Goal: Task Accomplishment & Management: Manage account settings

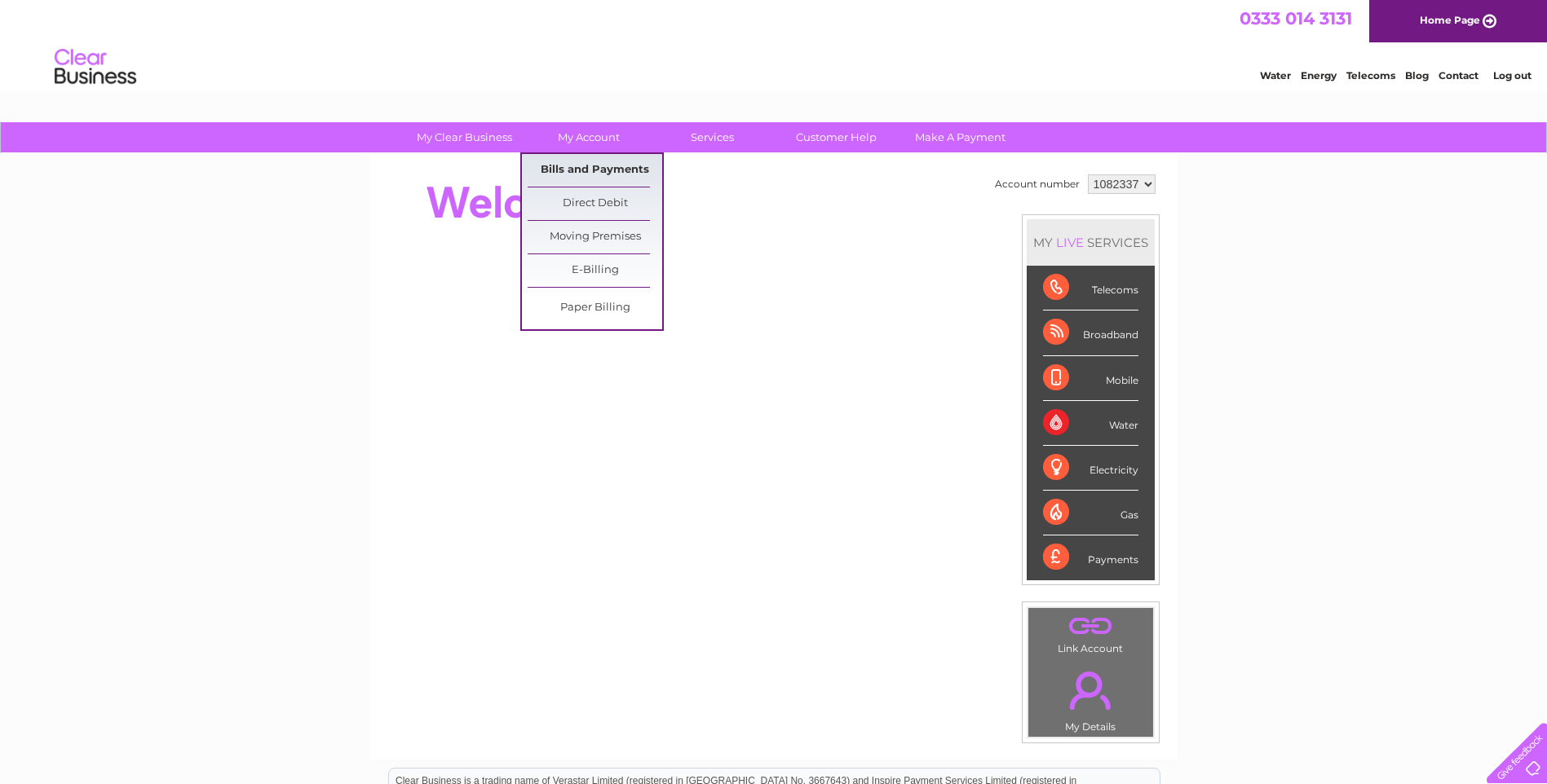
click at [578, 167] on link "Bills and Payments" at bounding box center [594, 169] width 134 height 32
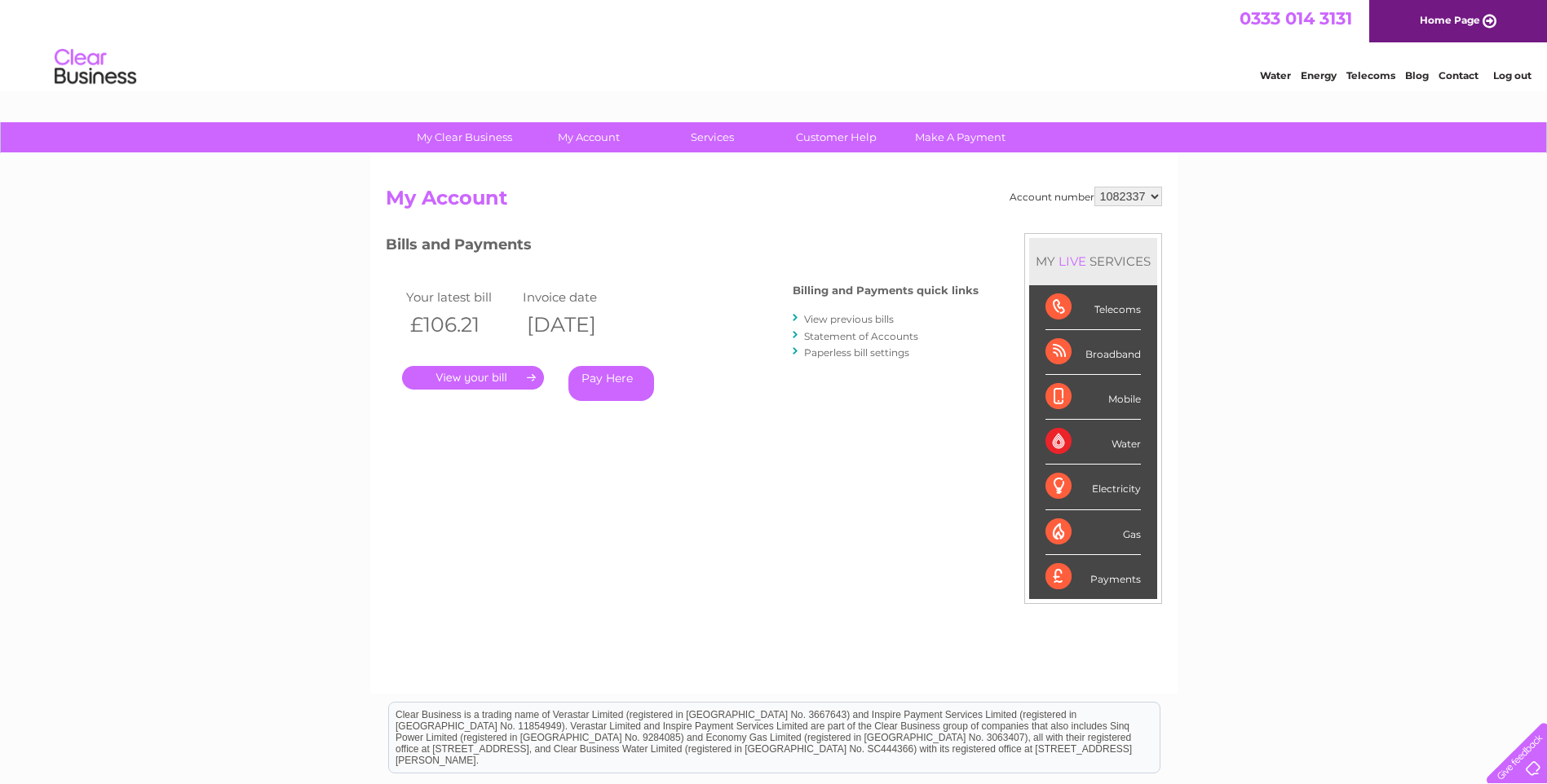
click at [502, 374] on link "." at bounding box center [472, 379] width 142 height 24
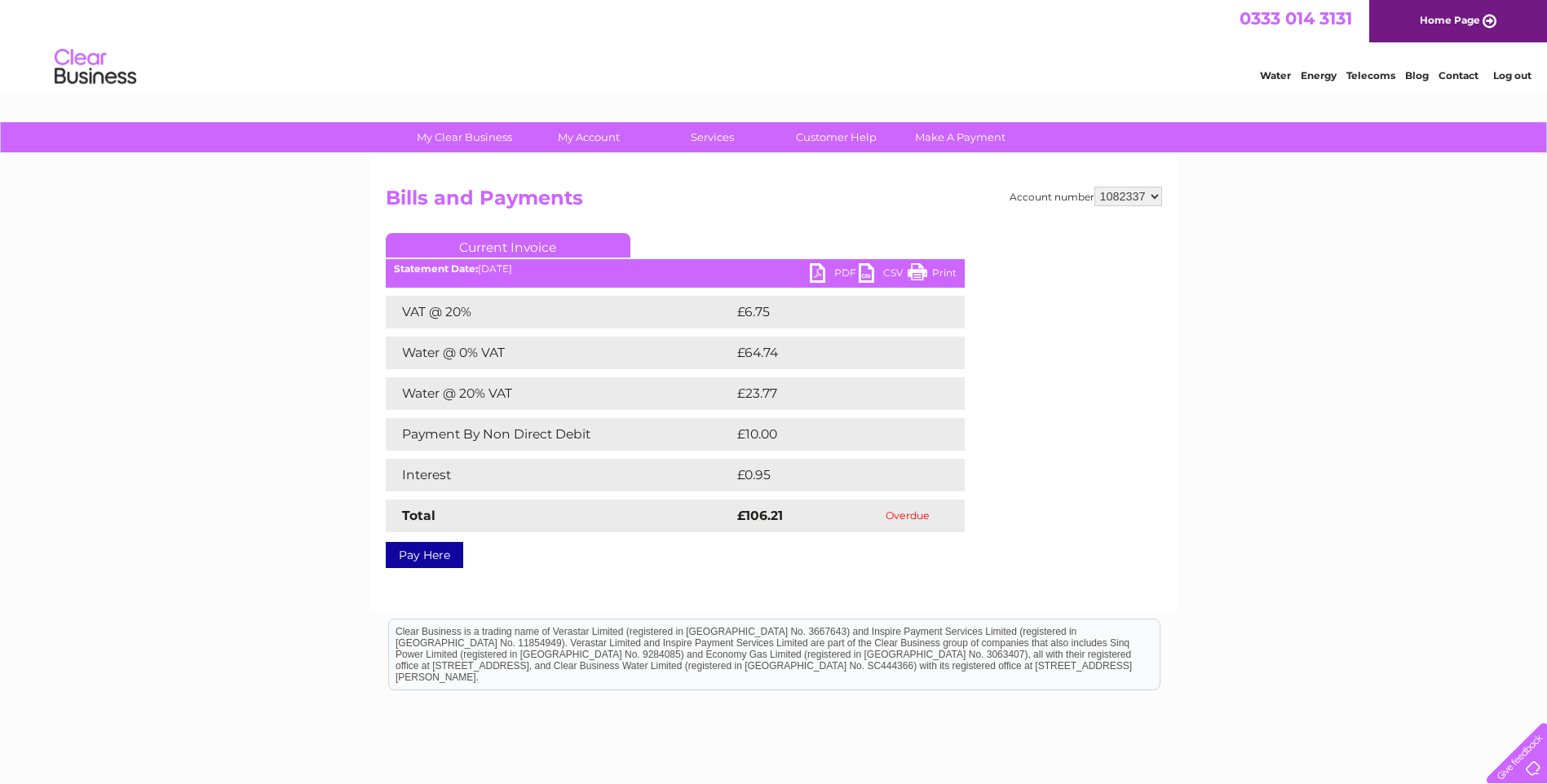
click at [938, 269] on link "Print" at bounding box center [931, 276] width 49 height 24
click at [829, 274] on link "PDF" at bounding box center [834, 276] width 49 height 24
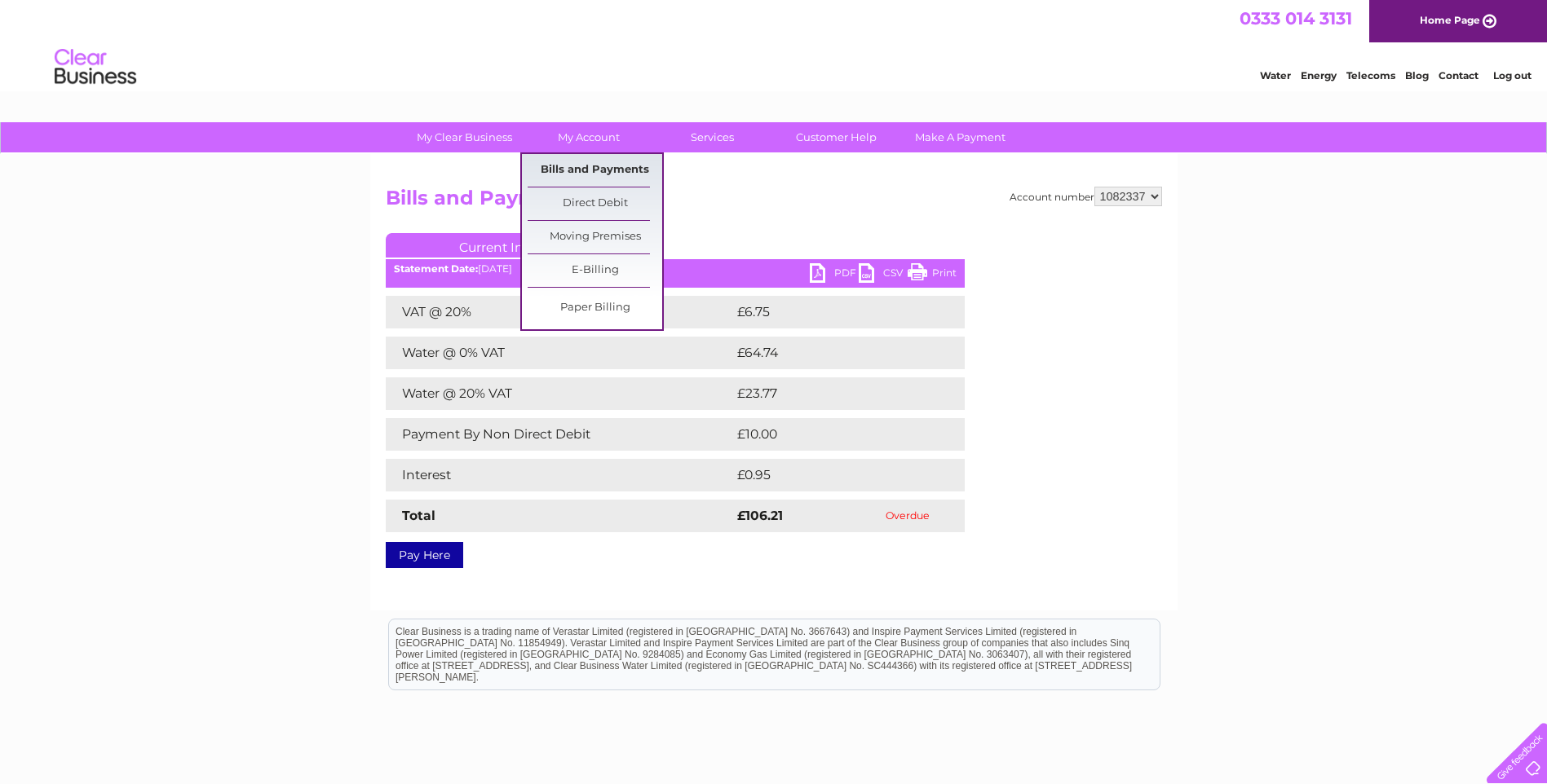
click at [574, 165] on link "Bills and Payments" at bounding box center [594, 169] width 134 height 32
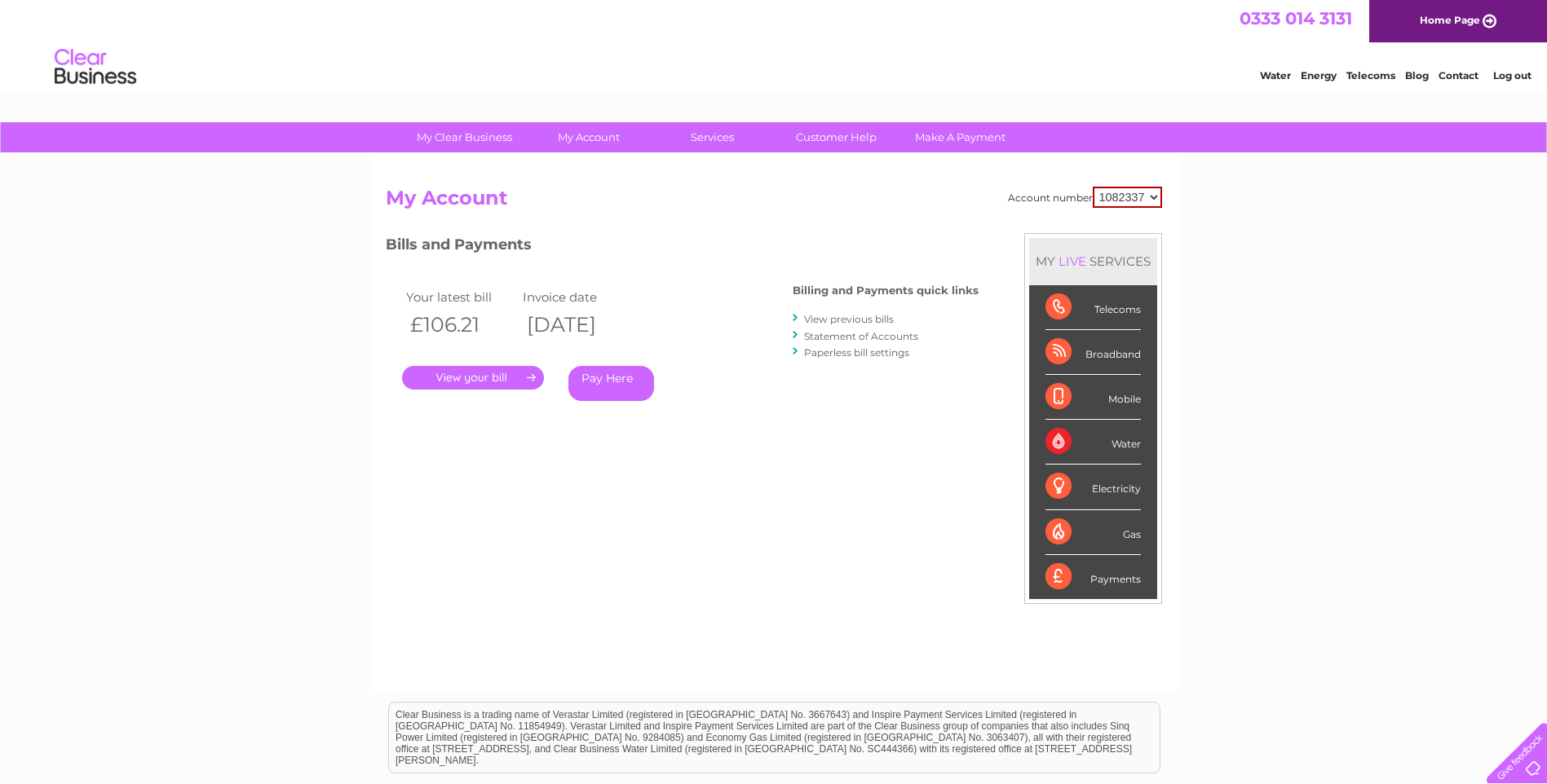
click at [463, 375] on link "." at bounding box center [472, 379] width 142 height 24
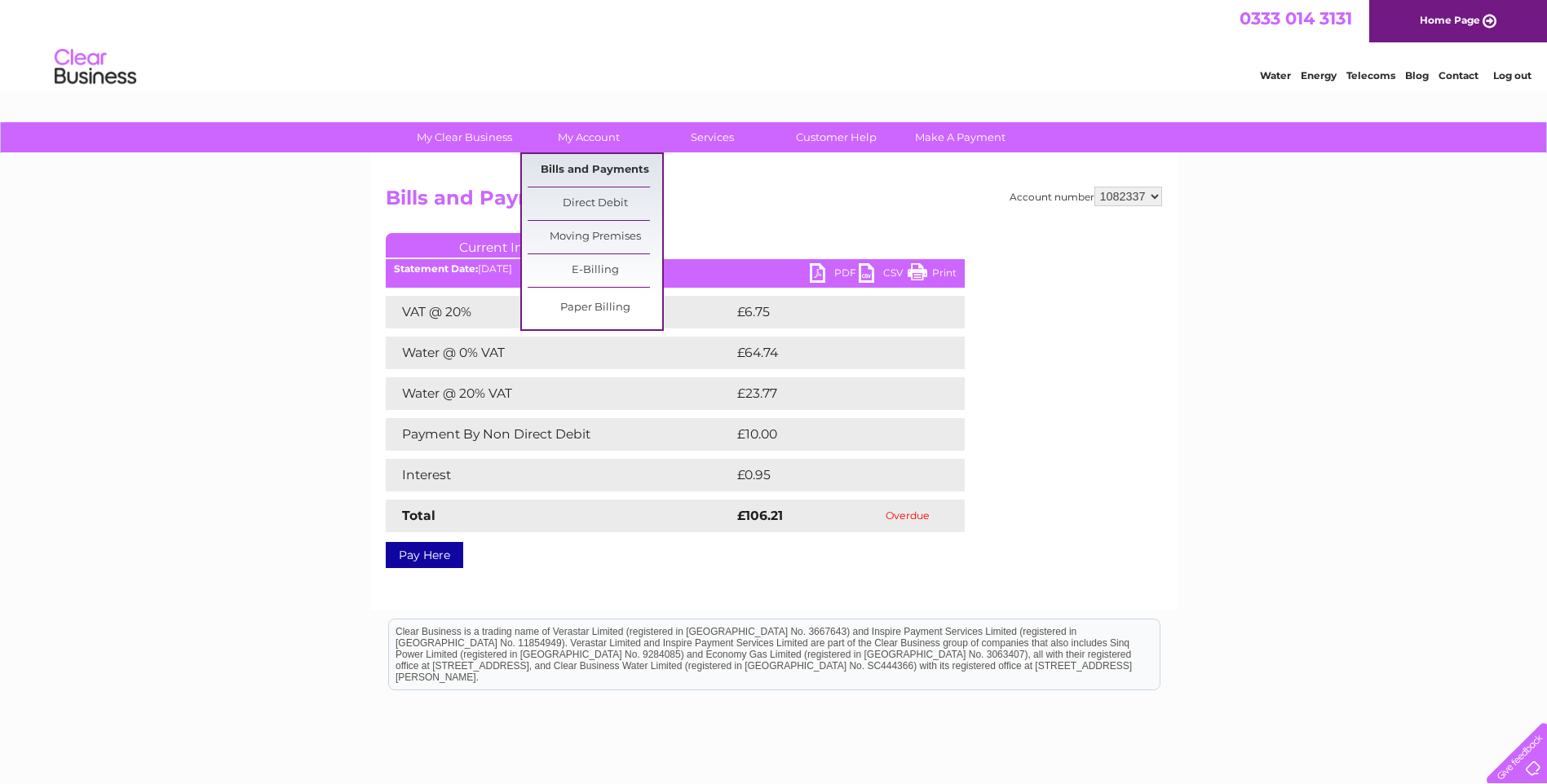
click at [588, 164] on link "Bills and Payments" at bounding box center [594, 169] width 134 height 32
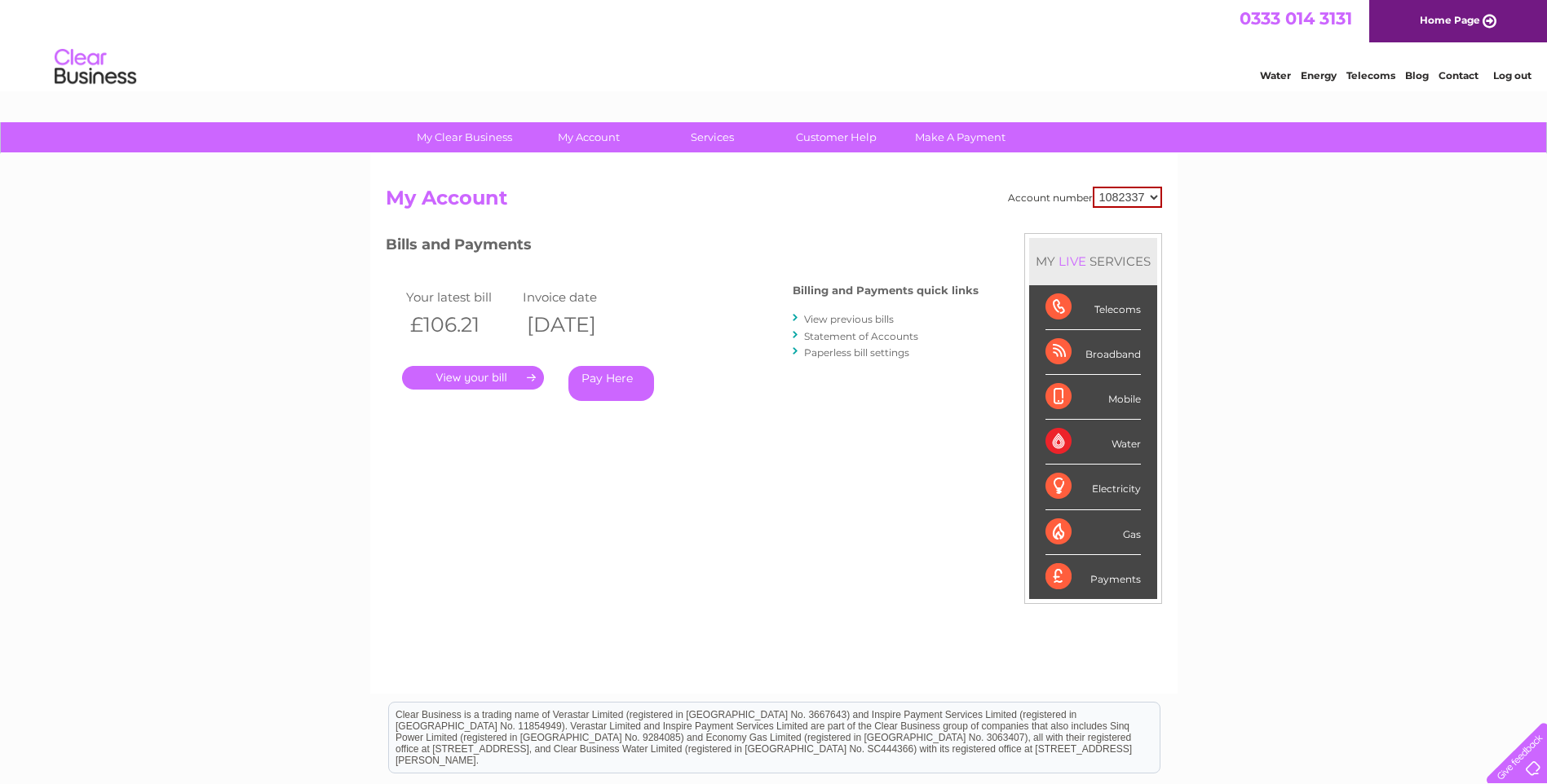
click at [832, 318] on link "View previous bills" at bounding box center [849, 318] width 90 height 12
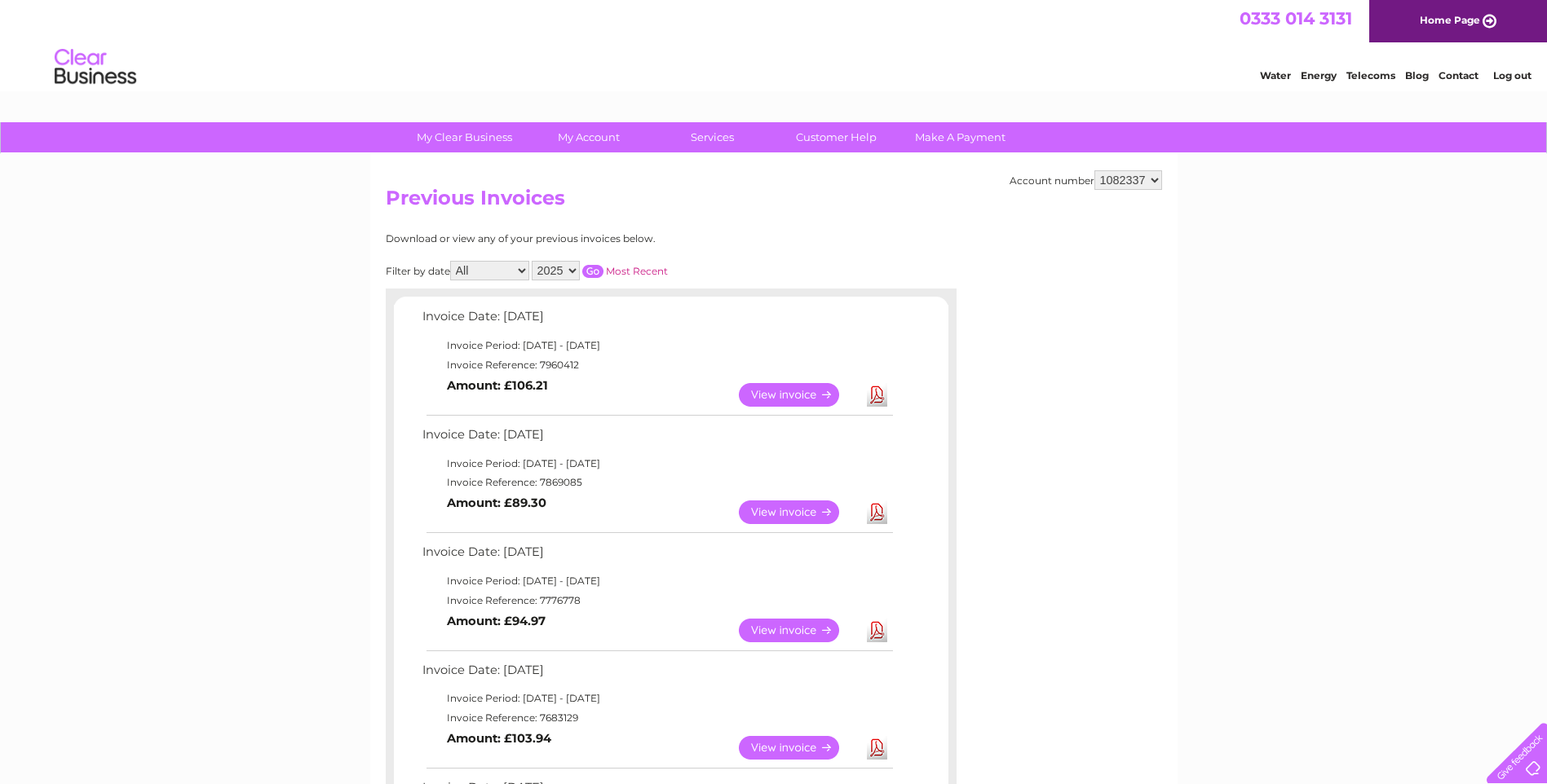
click at [770, 511] on link "View" at bounding box center [798, 513] width 119 height 24
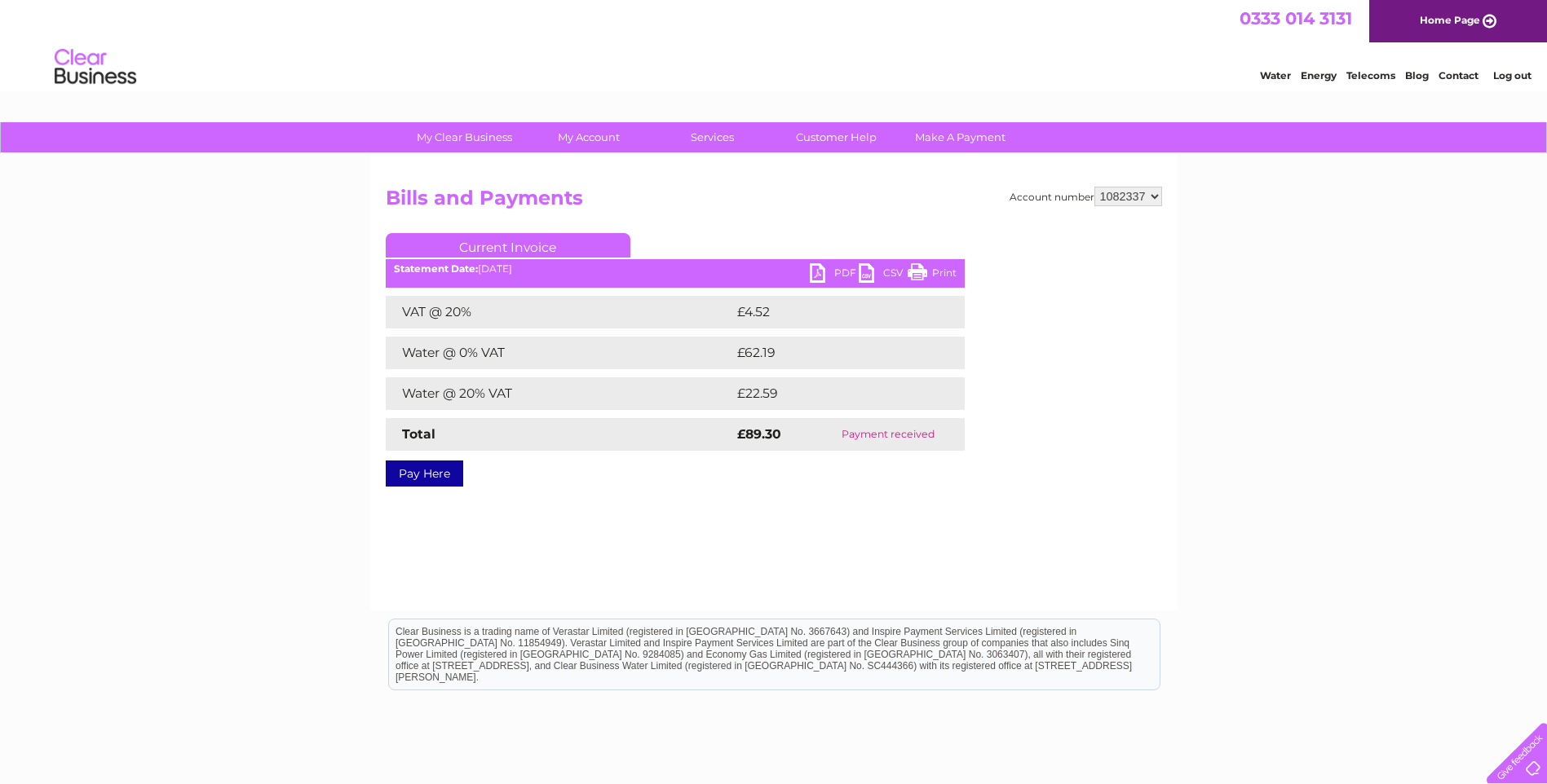
click at [823, 270] on link "PDF" at bounding box center [834, 276] width 49 height 24
